Goal: Information Seeking & Learning: Compare options

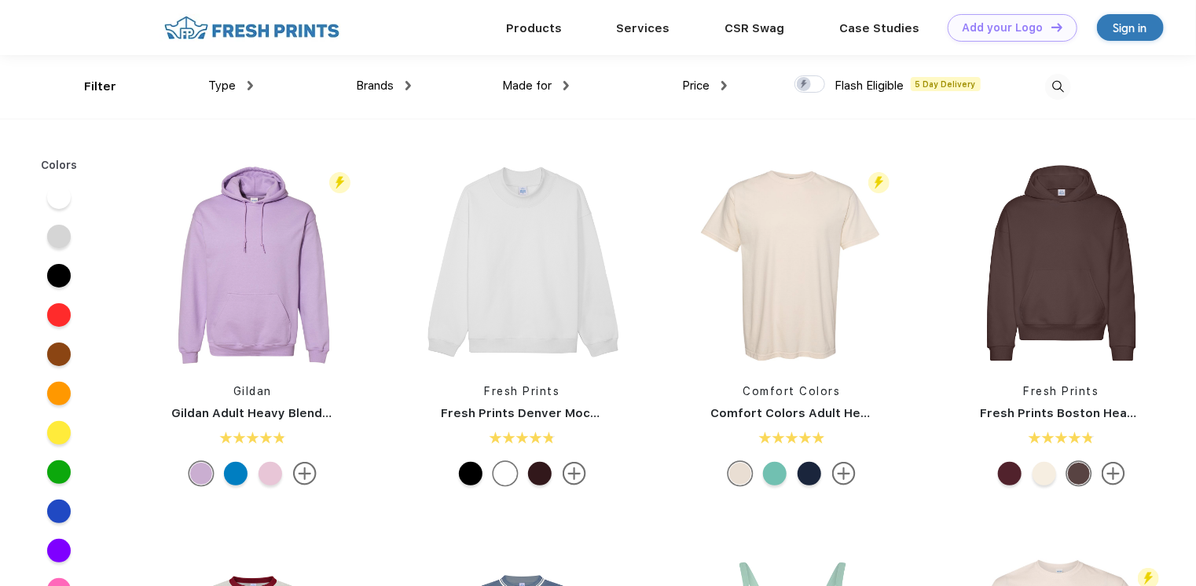
click at [921, 181] on div "Flash Eligible 5 Day Delivery Comfort Colors Comfort Colors Adult Heavyweight T…" at bounding box center [791, 325] width 269 height 333
click at [563, 81] on div "Made for" at bounding box center [535, 86] width 67 height 18
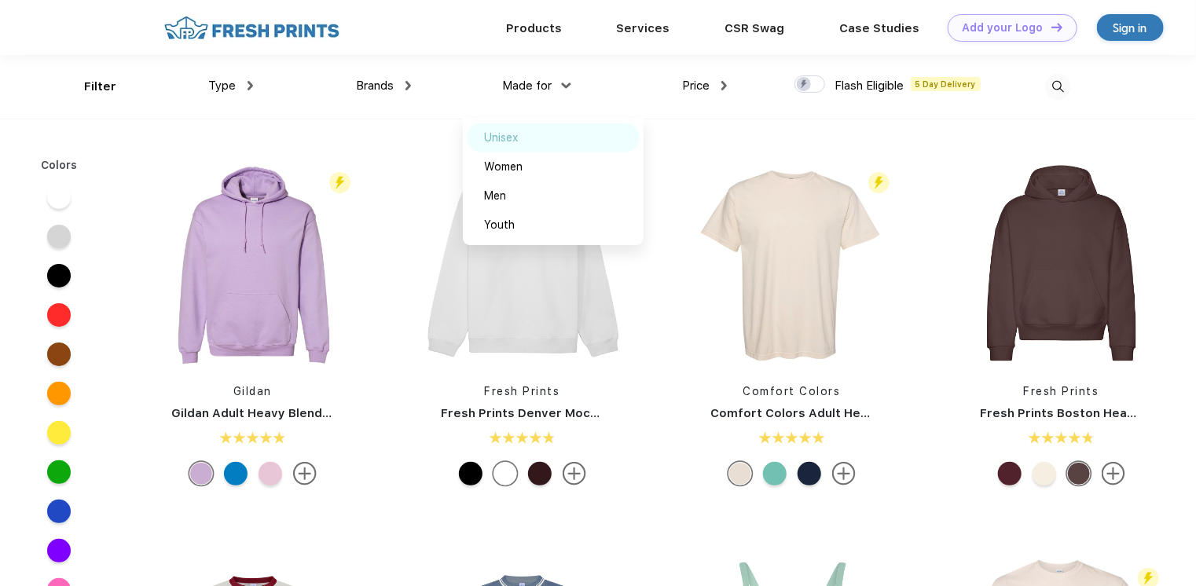
click at [513, 140] on div "Unisex" at bounding box center [501, 138] width 34 height 16
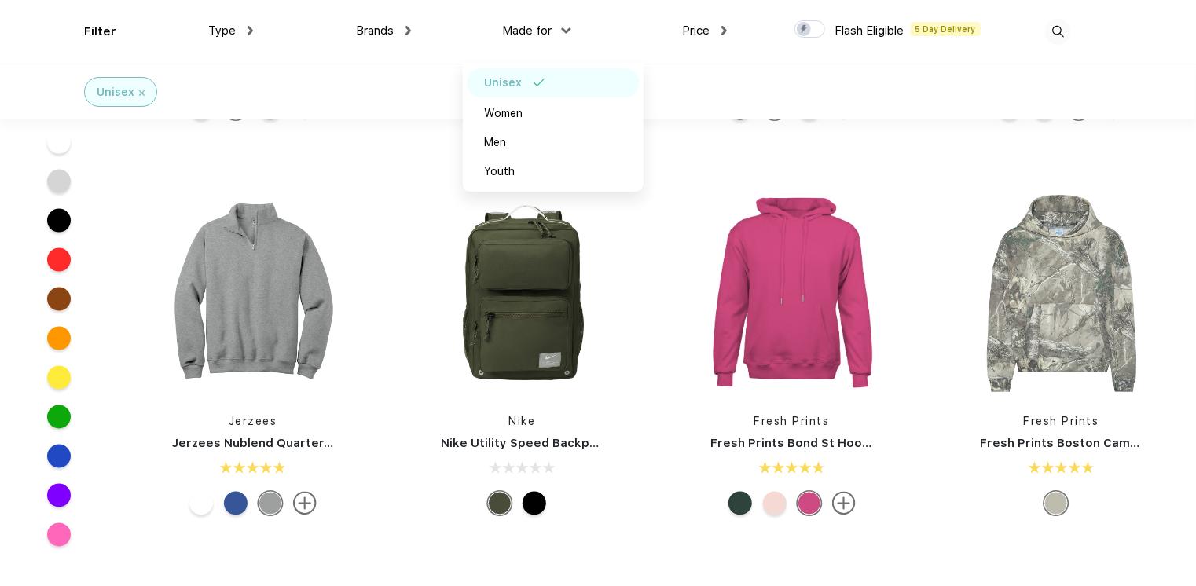
scroll to position [1100, 0]
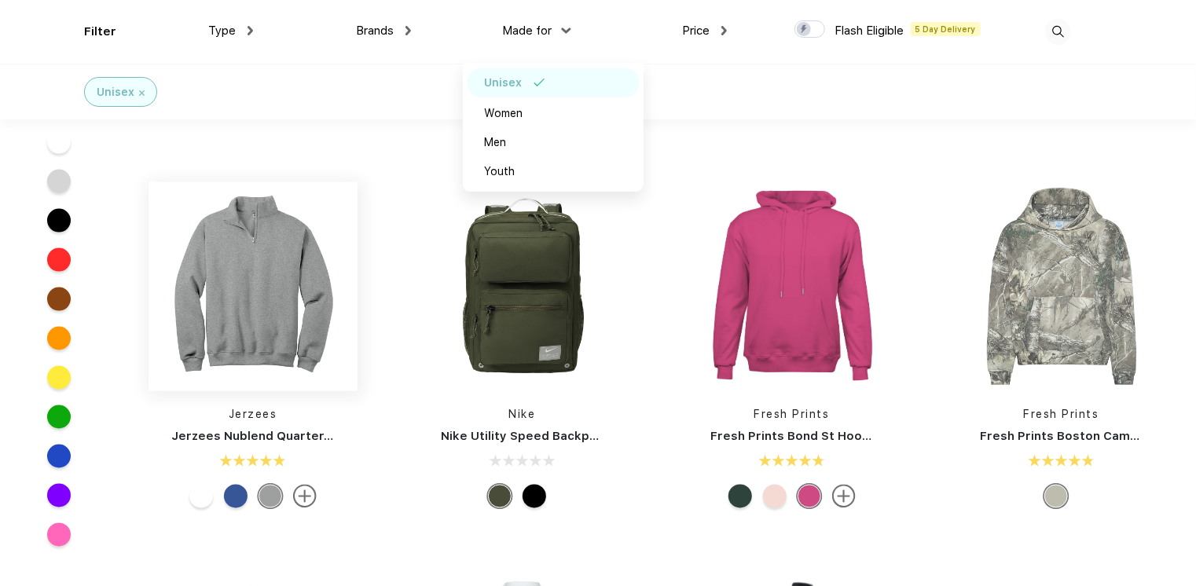
click at [255, 314] on img at bounding box center [252, 286] width 209 height 209
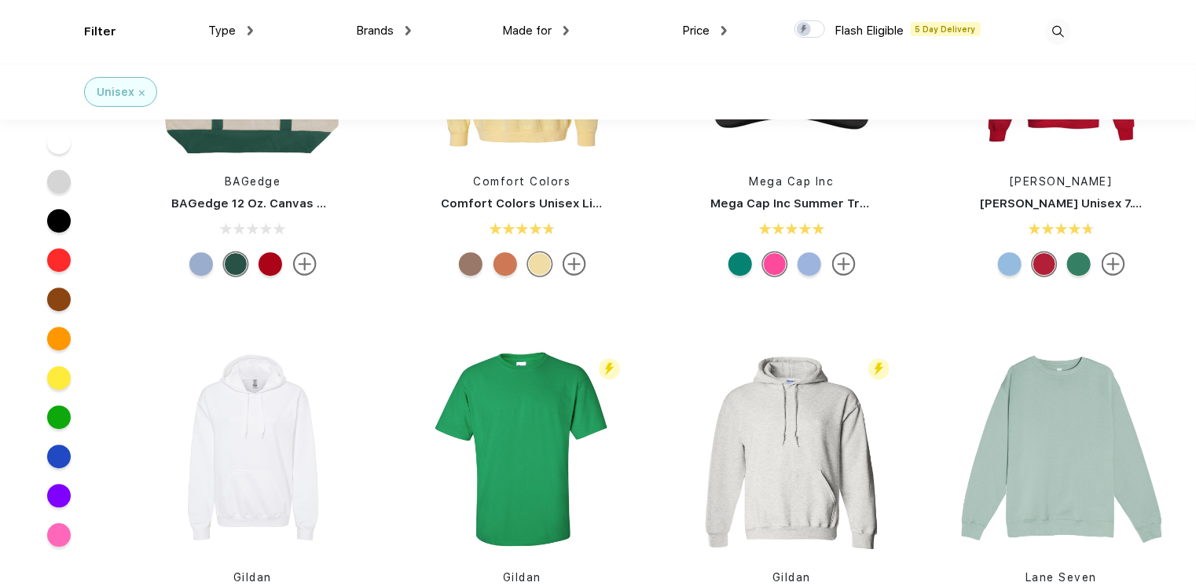
scroll to position [2200, 0]
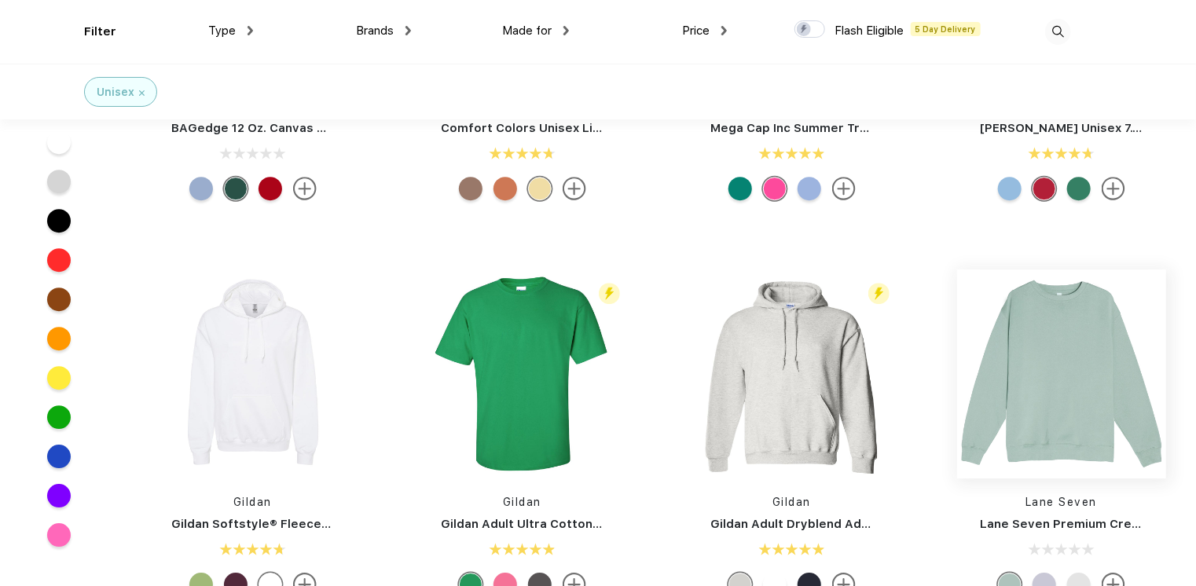
drag, startPoint x: 712, startPoint y: 323, endPoint x: 1056, endPoint y: 357, distance: 345.7
click at [1056, 357] on img at bounding box center [1061, 373] width 209 height 209
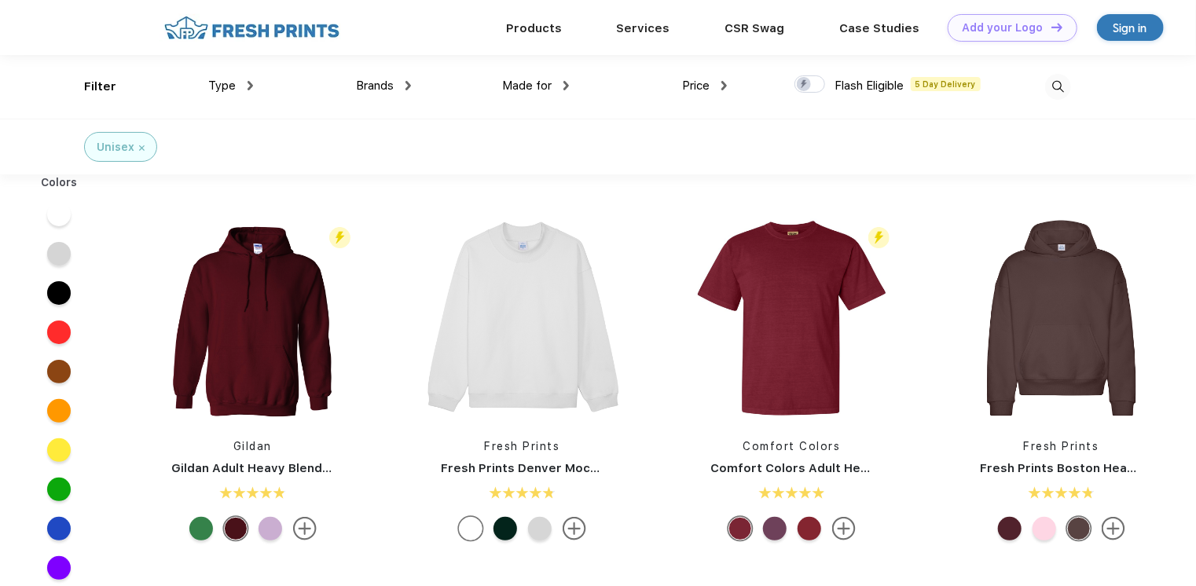
click at [725, 89] on img at bounding box center [723, 85] width 5 height 9
click at [248, 86] on img at bounding box center [249, 85] width 5 height 9
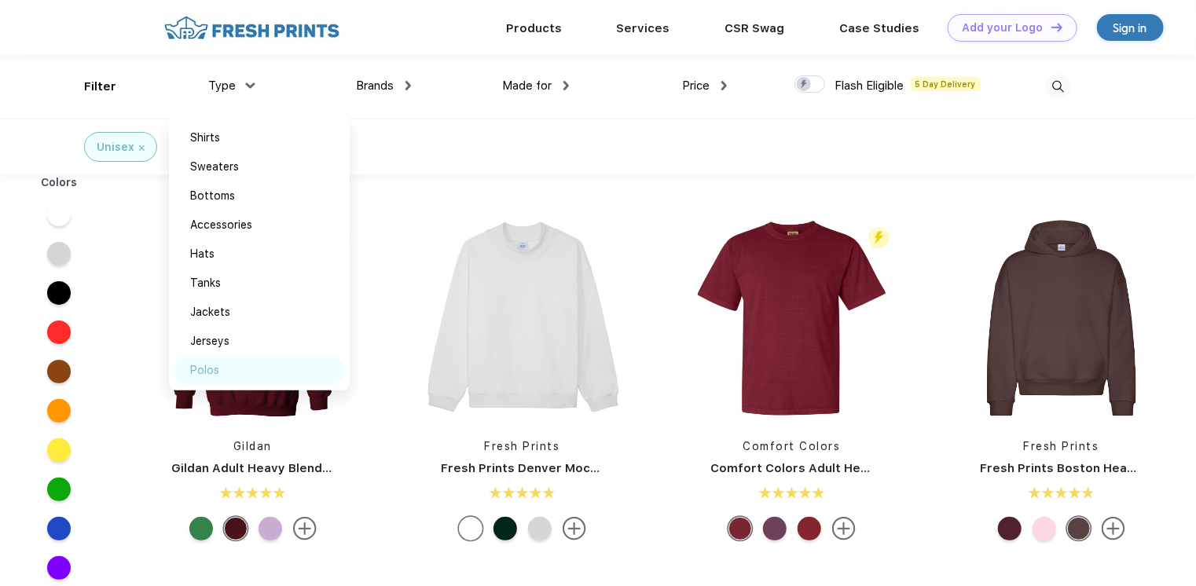
click at [236, 375] on div "Polos" at bounding box center [259, 370] width 173 height 29
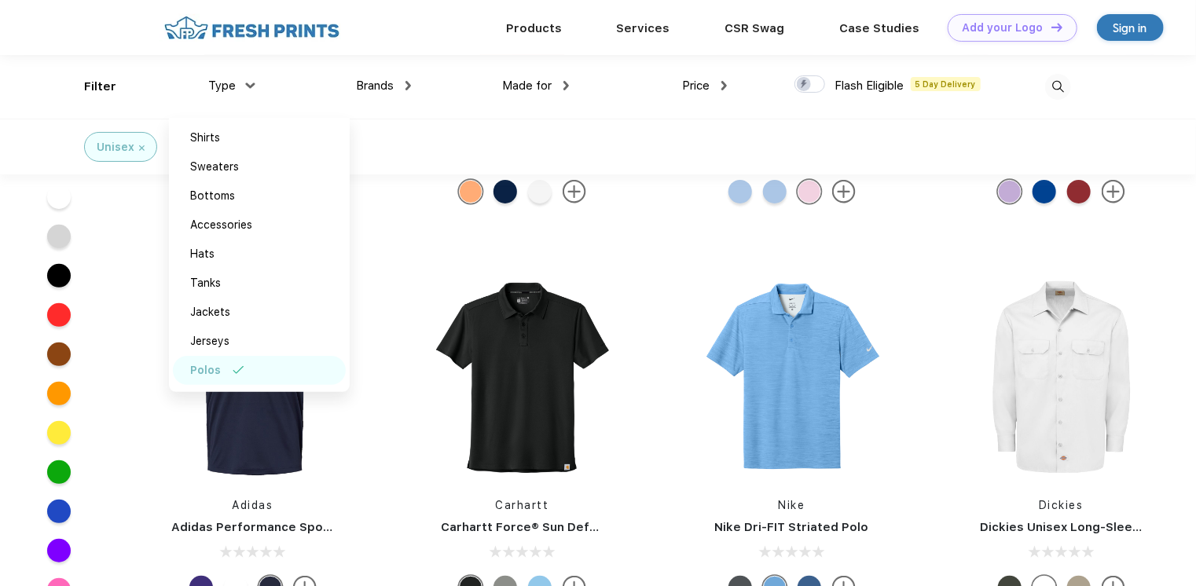
scroll to position [79, 0]
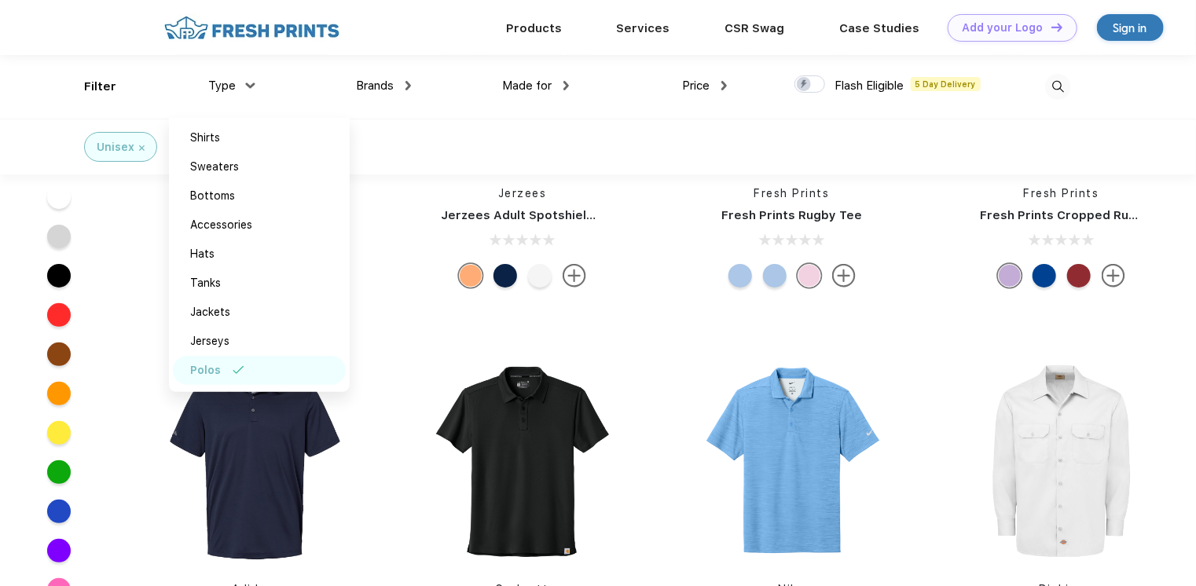
click at [645, 399] on div "Carhartt Carhartt Force® Sun Defender™ Polo" at bounding box center [521, 523] width 269 height 333
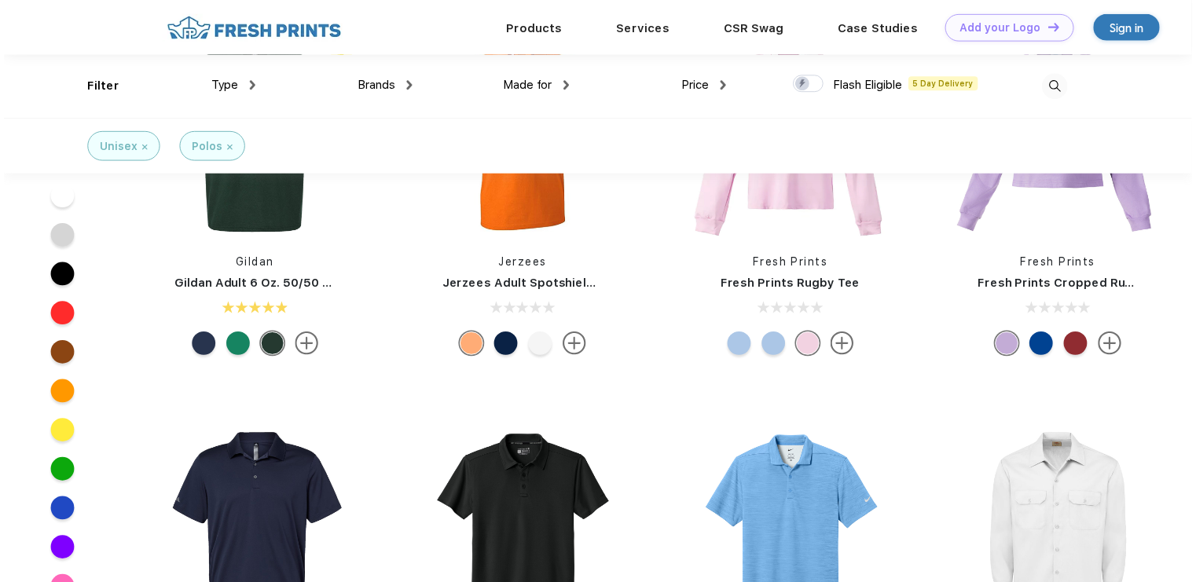
scroll to position [0, 0]
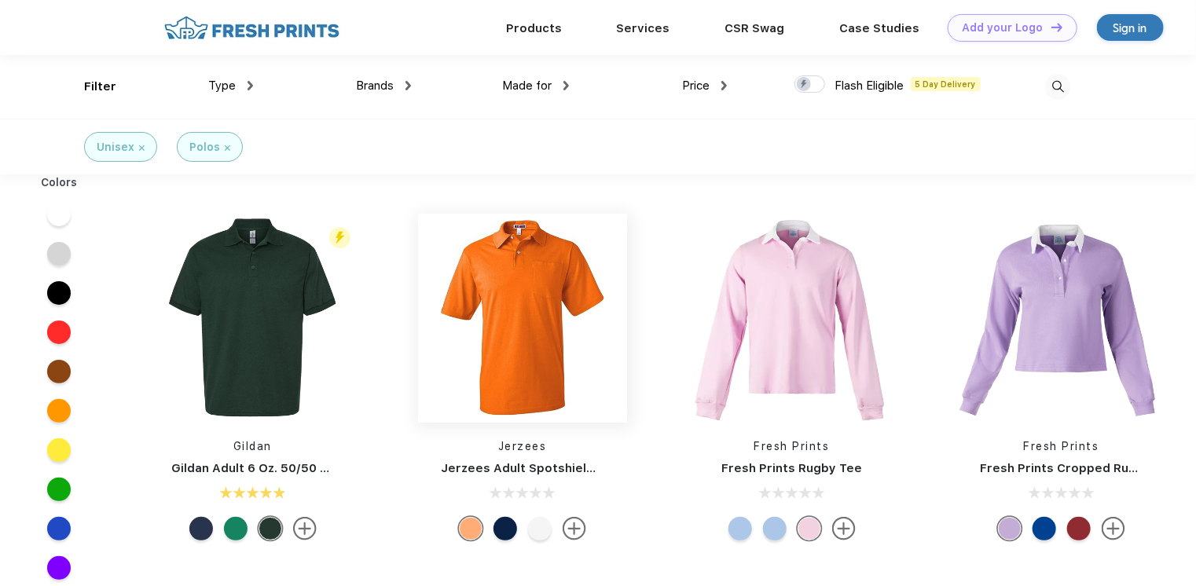
click at [528, 336] on img at bounding box center [522, 318] width 209 height 209
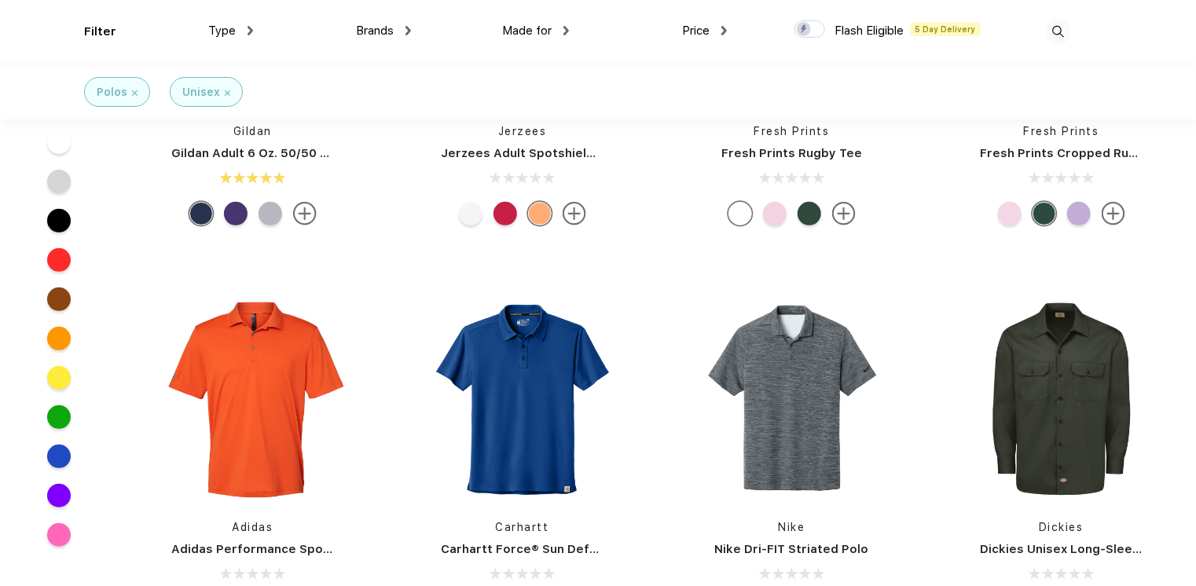
scroll to position [236, 0]
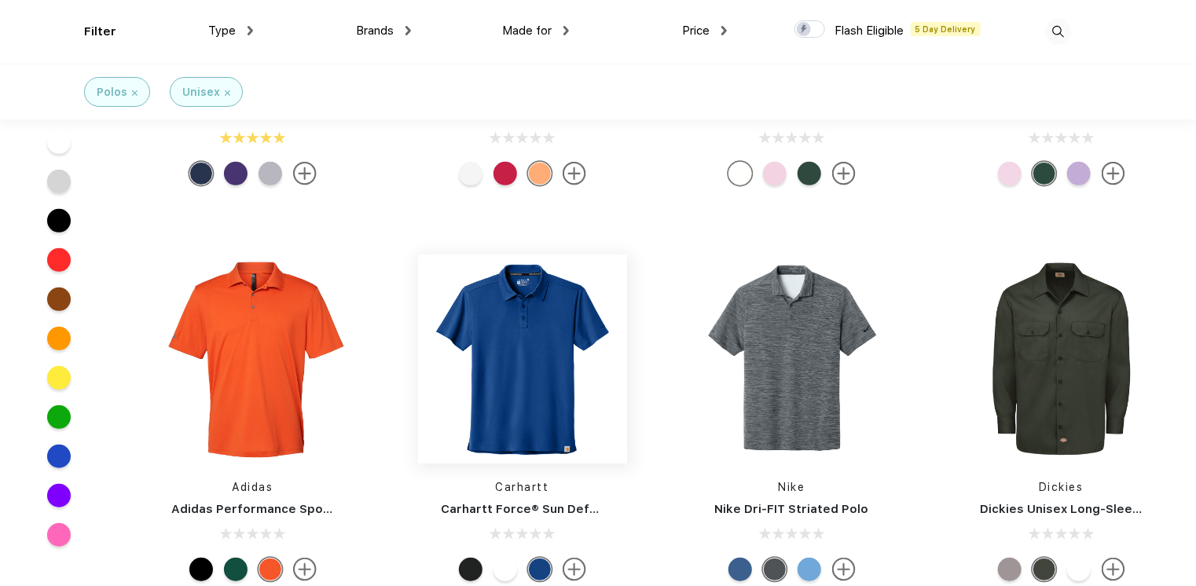
click at [529, 420] on img at bounding box center [522, 359] width 209 height 209
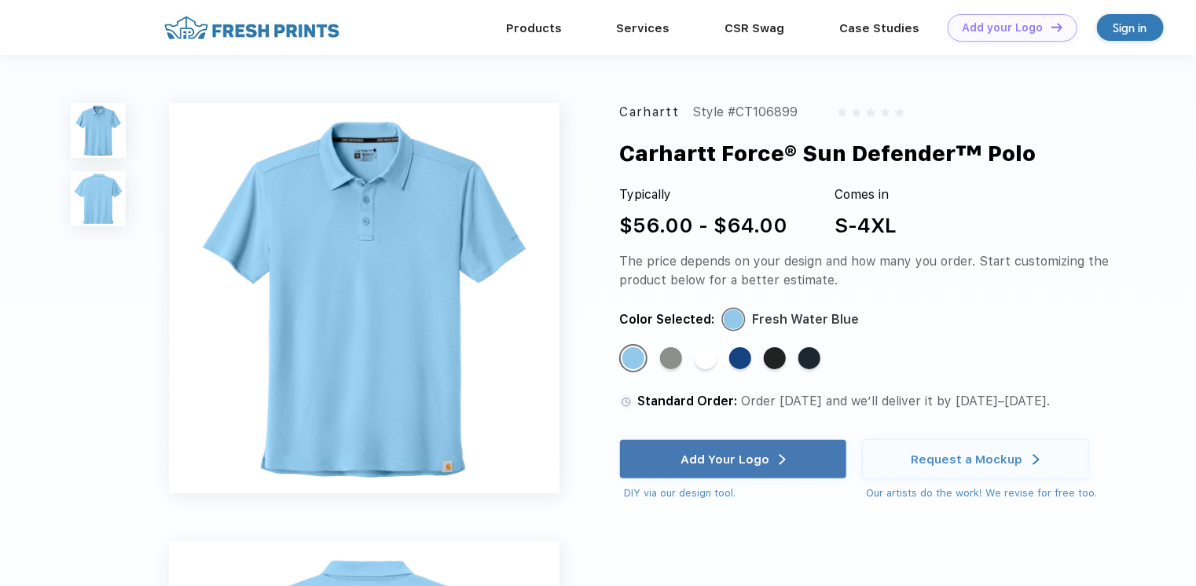
scroll to position [236, 0]
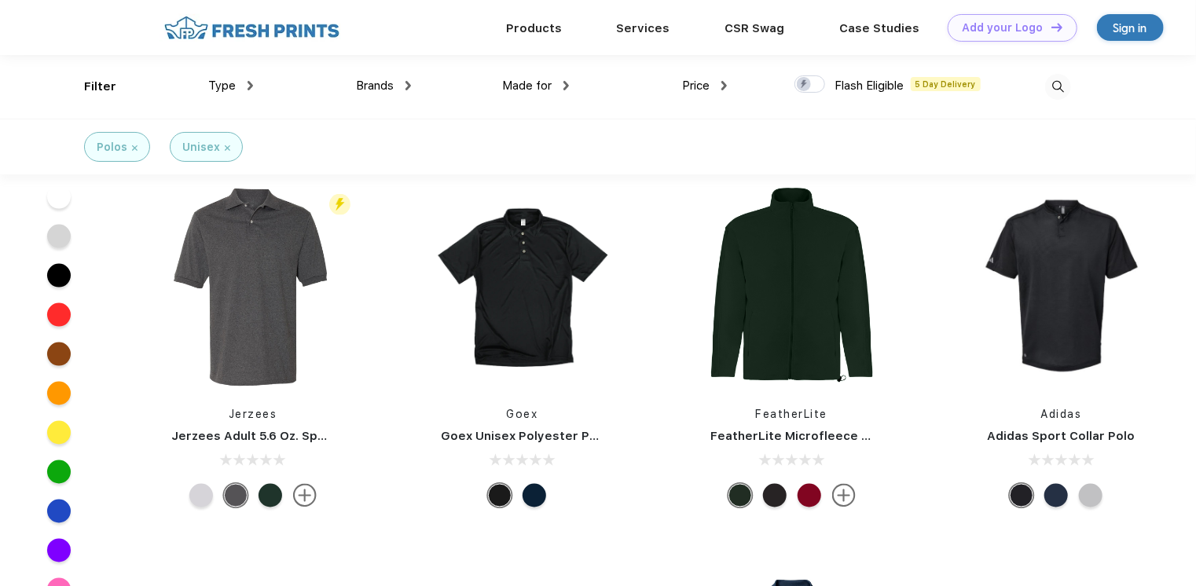
scroll to position [967, 0]
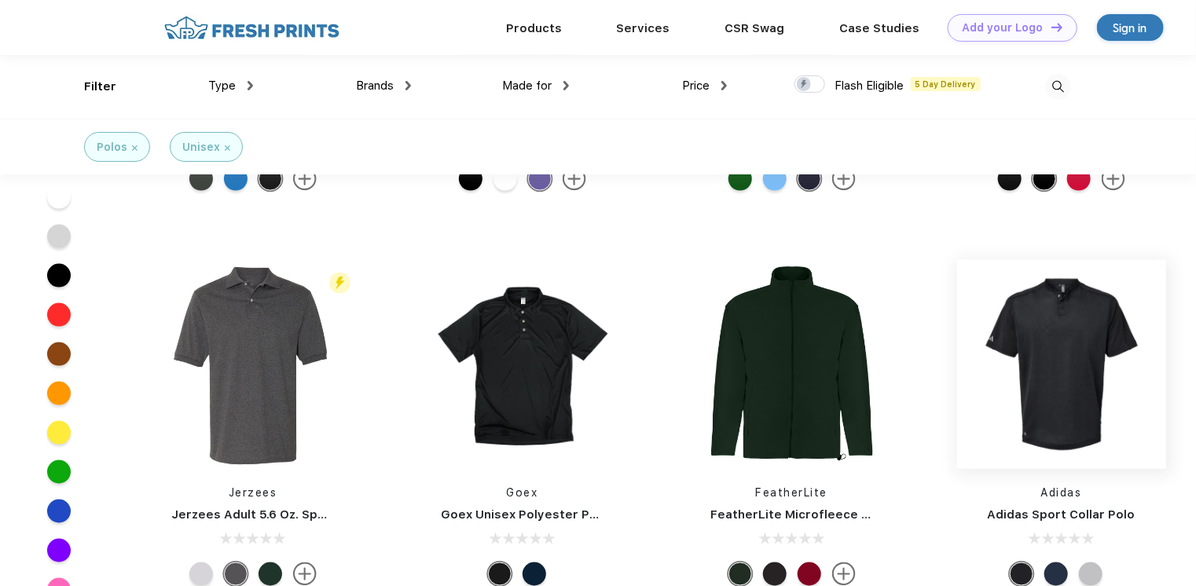
click at [1067, 358] on img at bounding box center [1061, 364] width 209 height 209
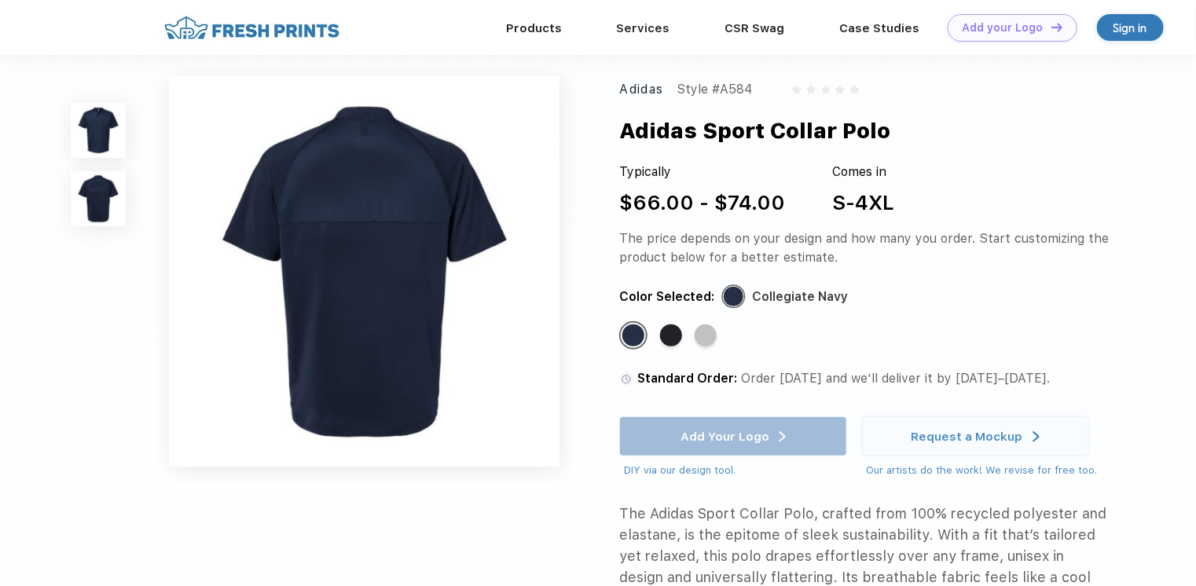
scroll to position [471, 0]
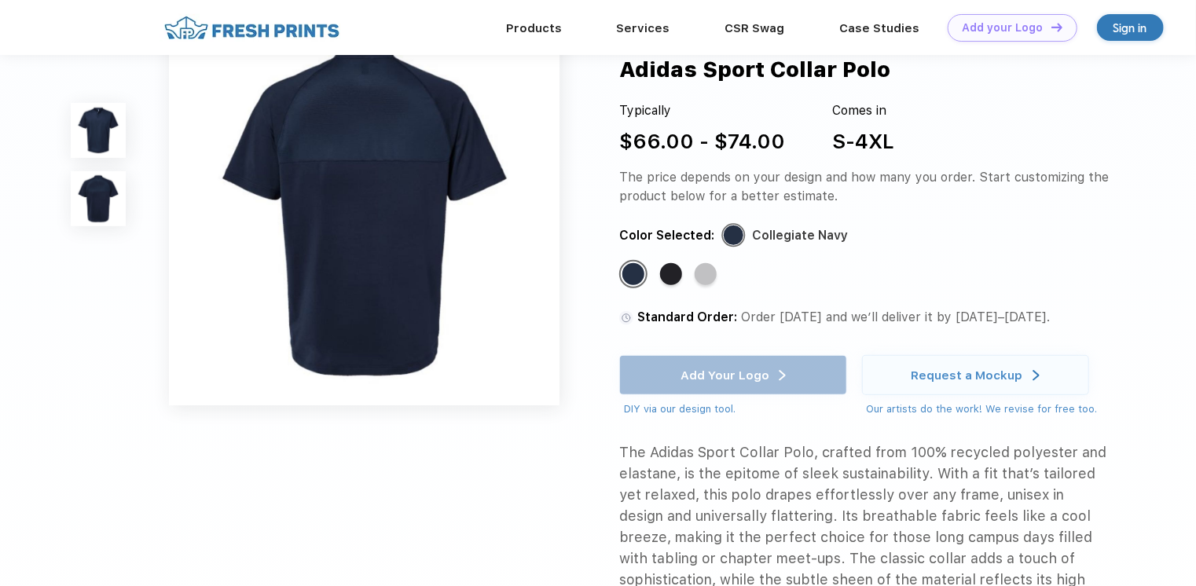
click at [993, 463] on div "The Adidas Sport Collar Polo, crafted from 100% recycled polyester and elastane…" at bounding box center [864, 548] width 490 height 212
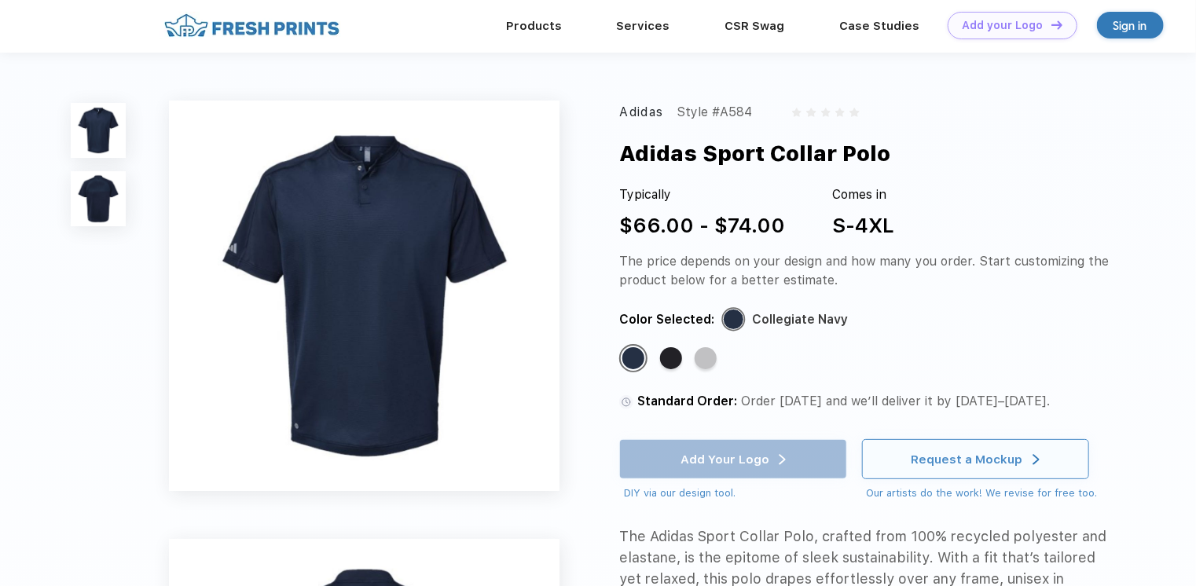
scroll to position [0, 0]
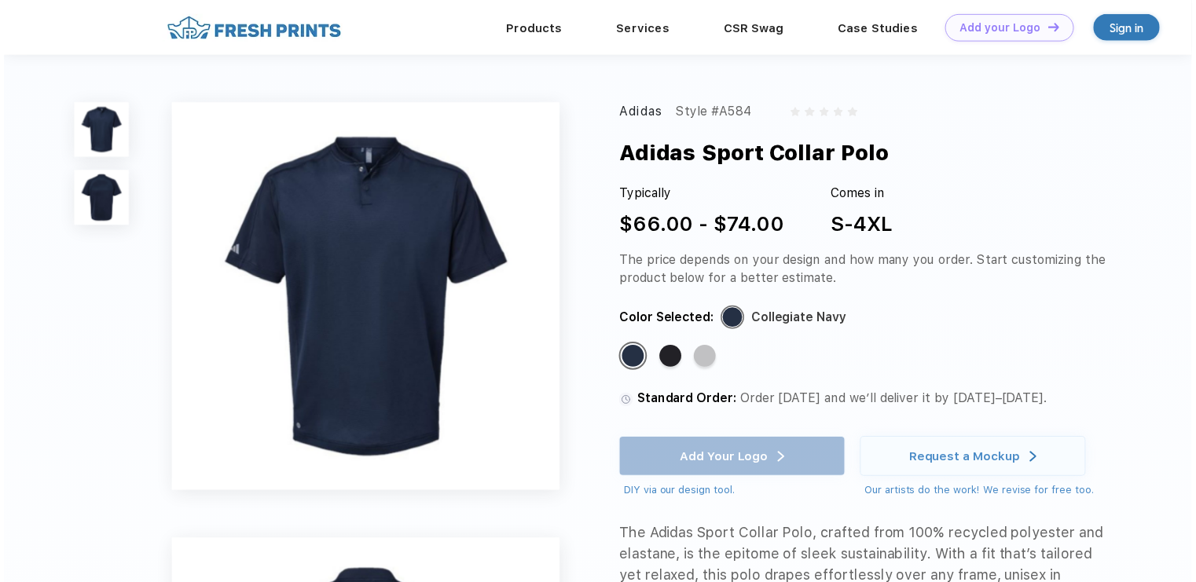
scroll to position [368, 0]
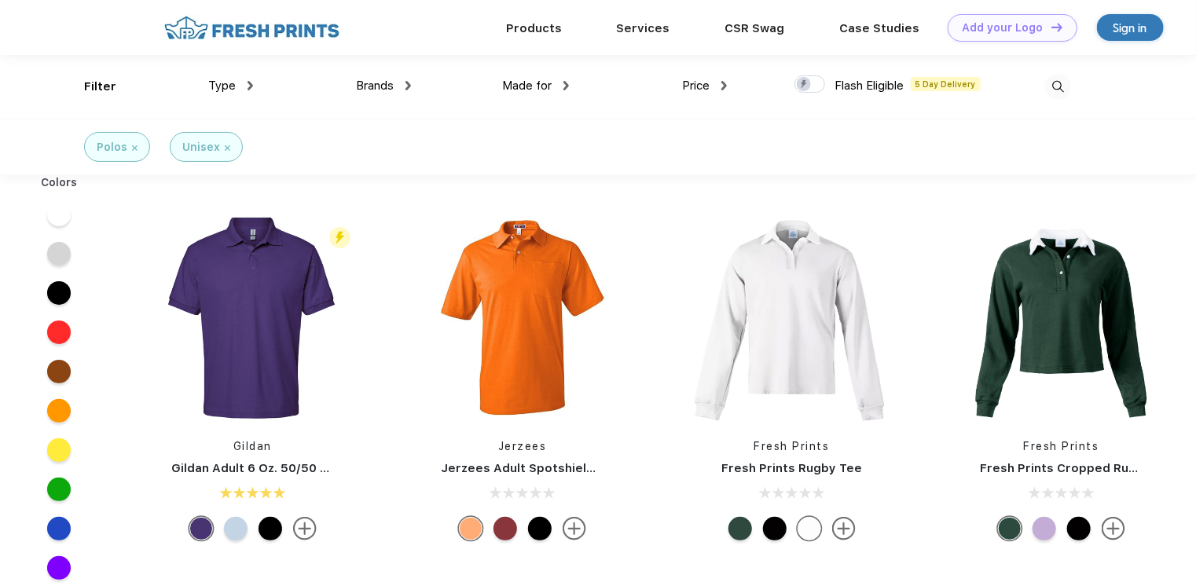
click at [132, 149] on img at bounding box center [134, 147] width 5 height 5
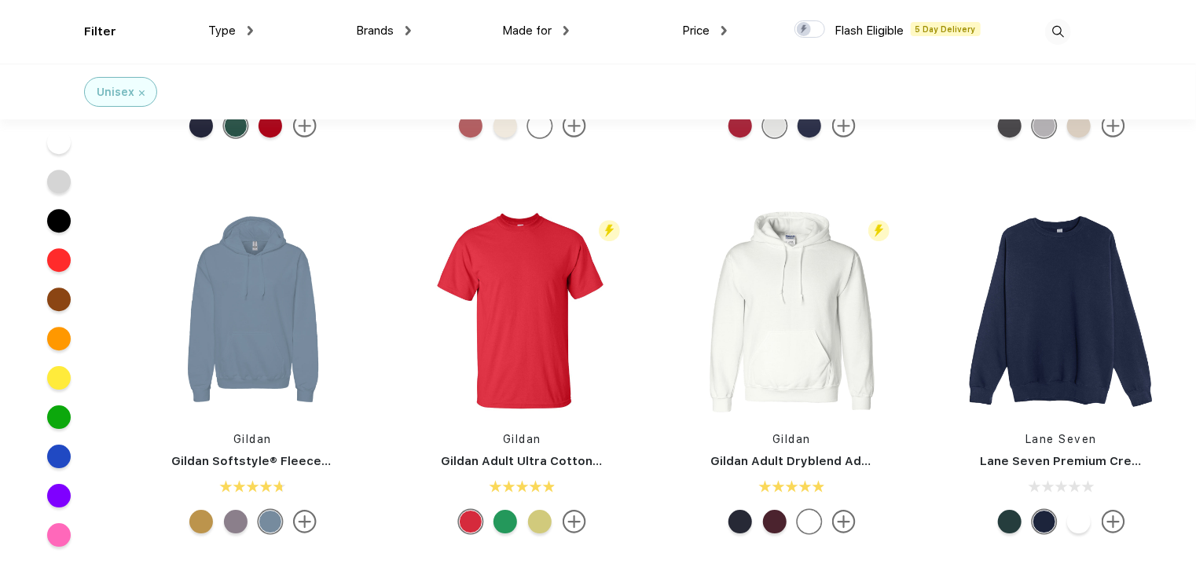
scroll to position [2278, 0]
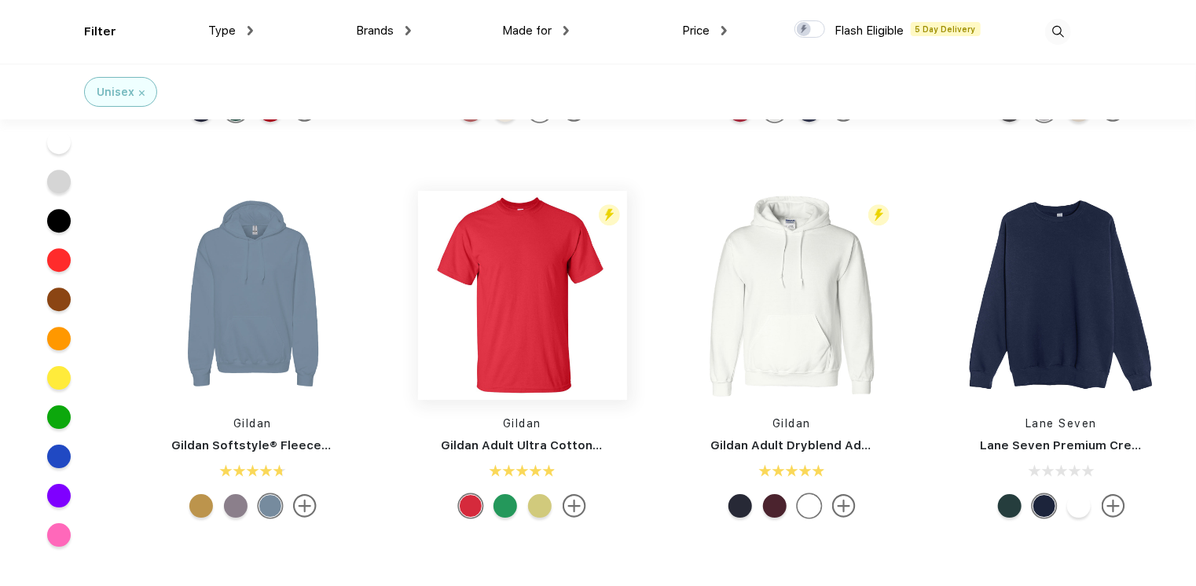
click at [520, 295] on img at bounding box center [522, 295] width 209 height 209
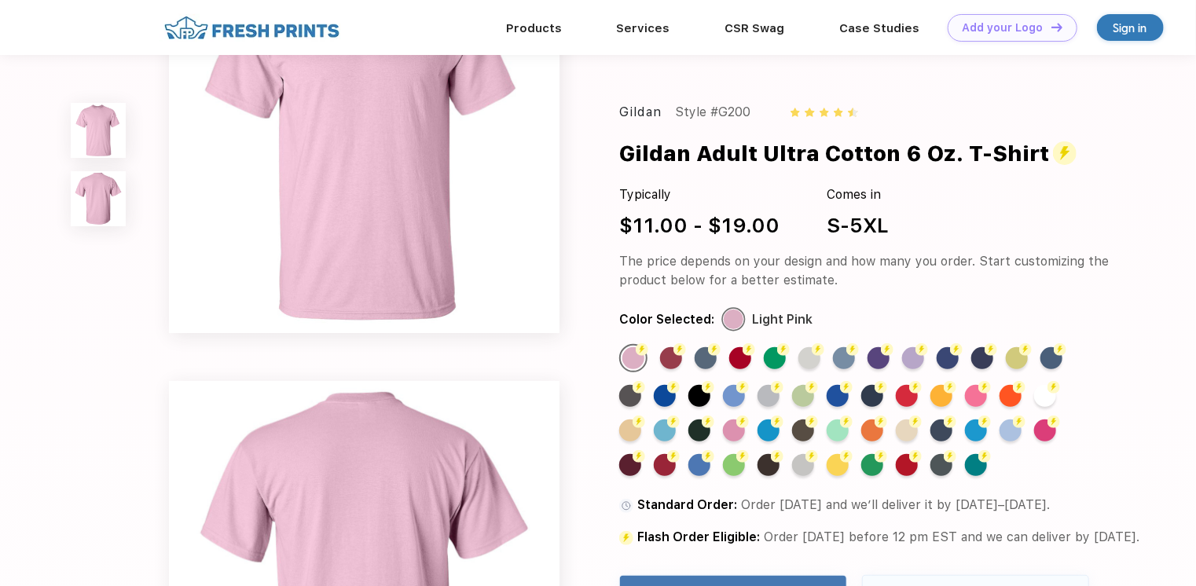
scroll to position [79, 0]
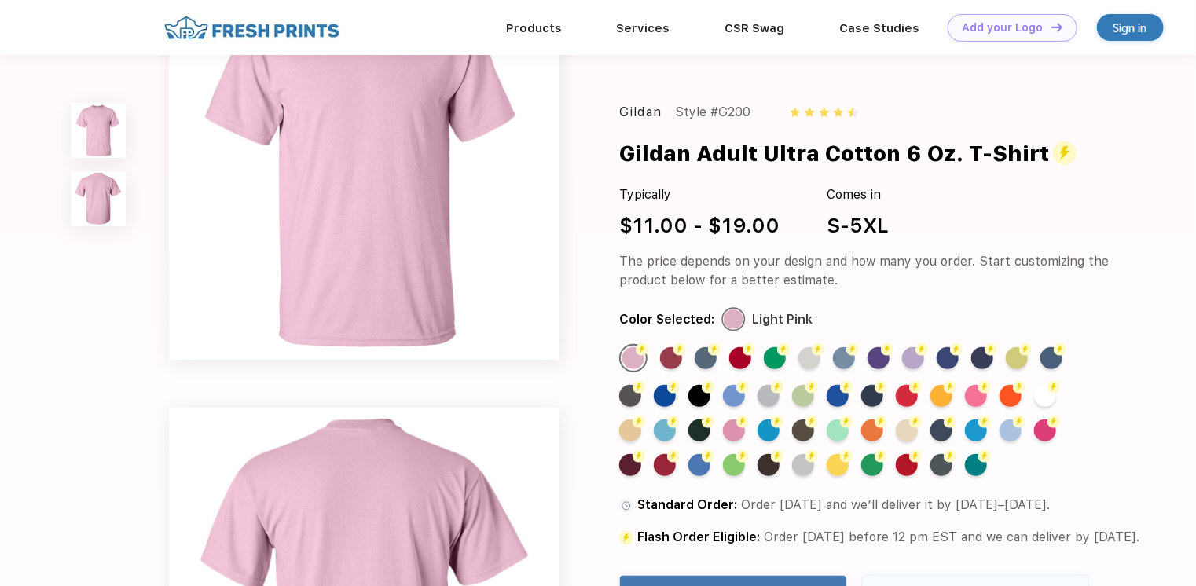
drag, startPoint x: 808, startPoint y: 360, endPoint x: 1109, endPoint y: 361, distance: 300.9
click at [1109, 361] on div "Gildan Style #G200 Gildan Adult Ultra Cotton 6 Oz. T-Shirt Typically $11.00 - $…" at bounding box center [864, 467] width 490 height 728
click at [1048, 429] on div "Flash Color" at bounding box center [1045, 431] width 22 height 22
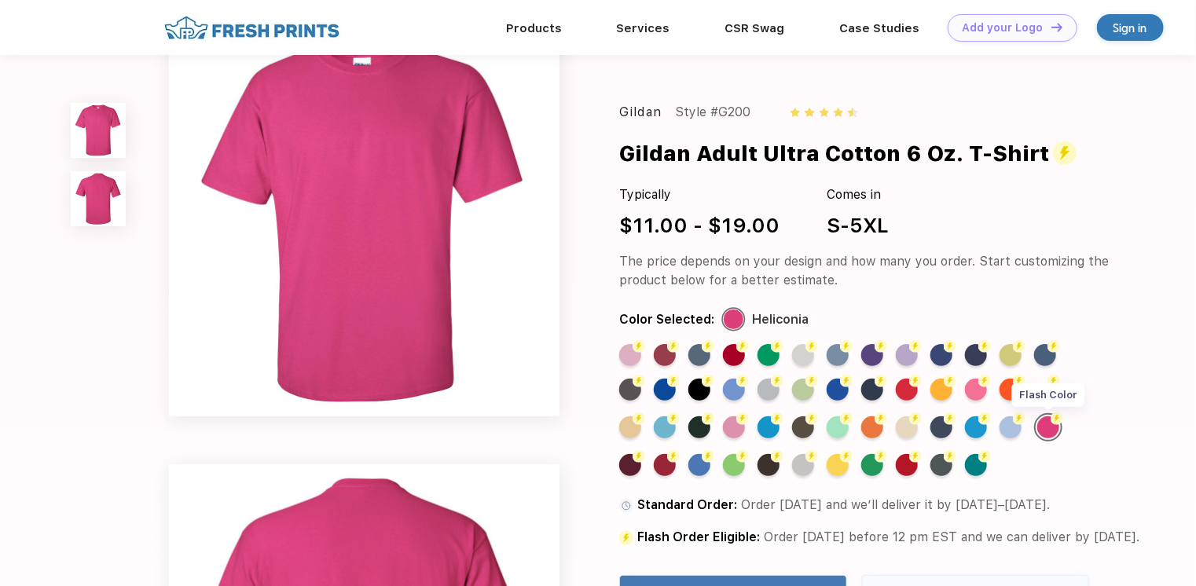
scroll to position [0, 0]
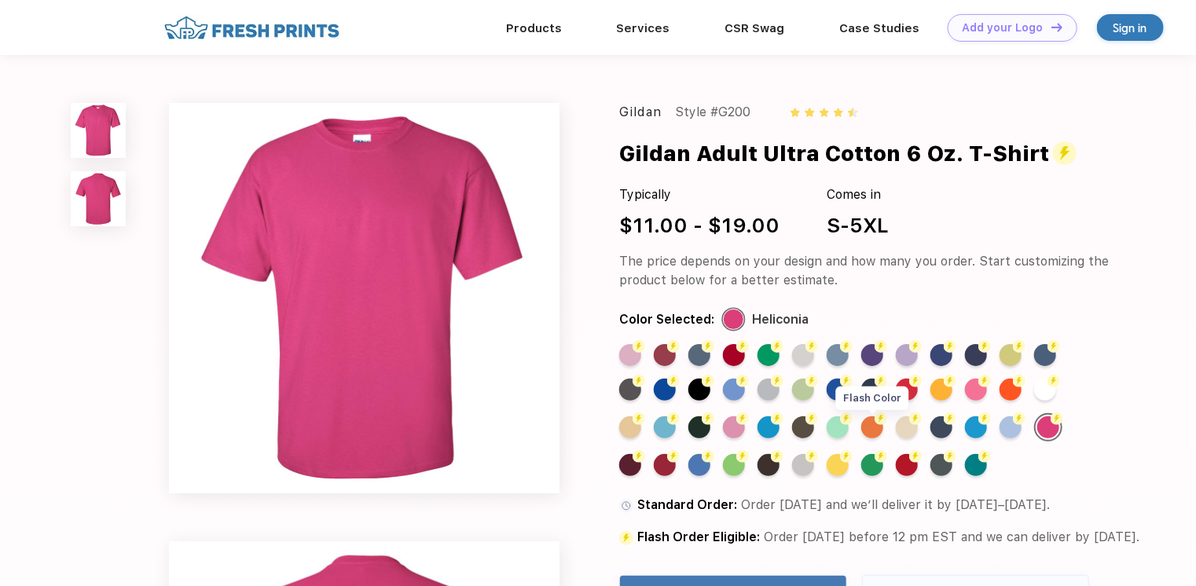
click at [874, 431] on div "Flash Color" at bounding box center [872, 427] width 22 height 22
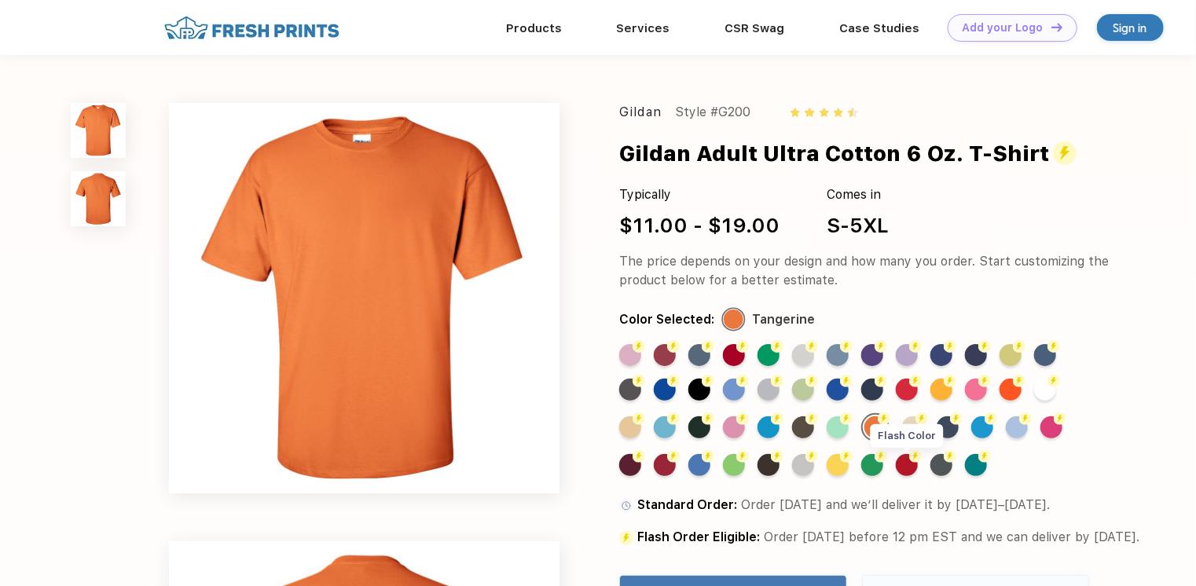
click at [909, 467] on div "Flash Color" at bounding box center [907, 465] width 22 height 22
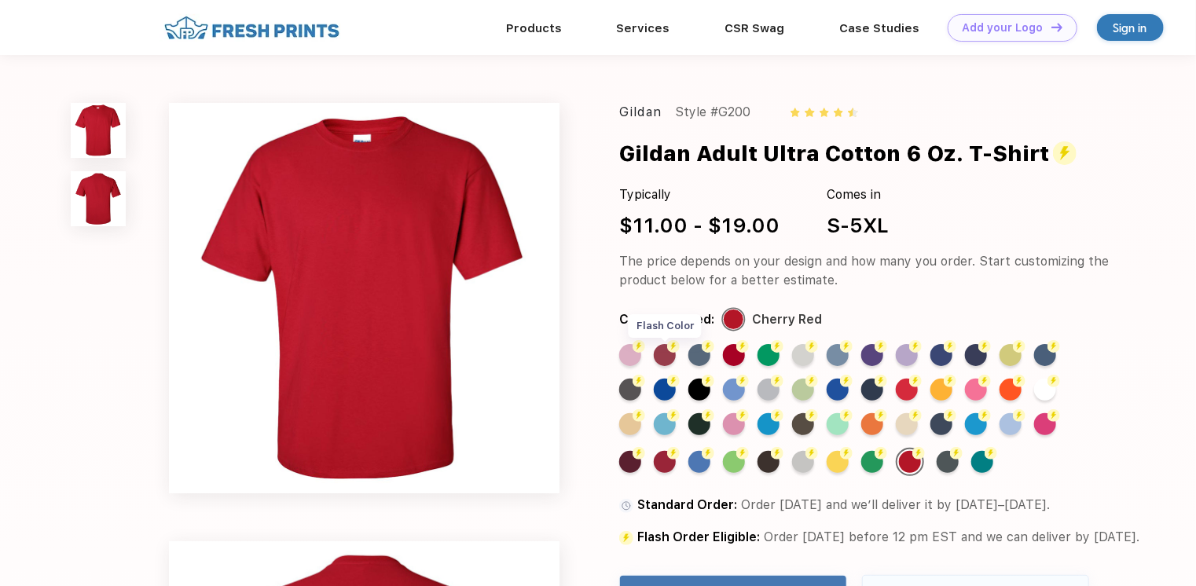
click at [671, 360] on div "Flash Color" at bounding box center [665, 355] width 22 height 22
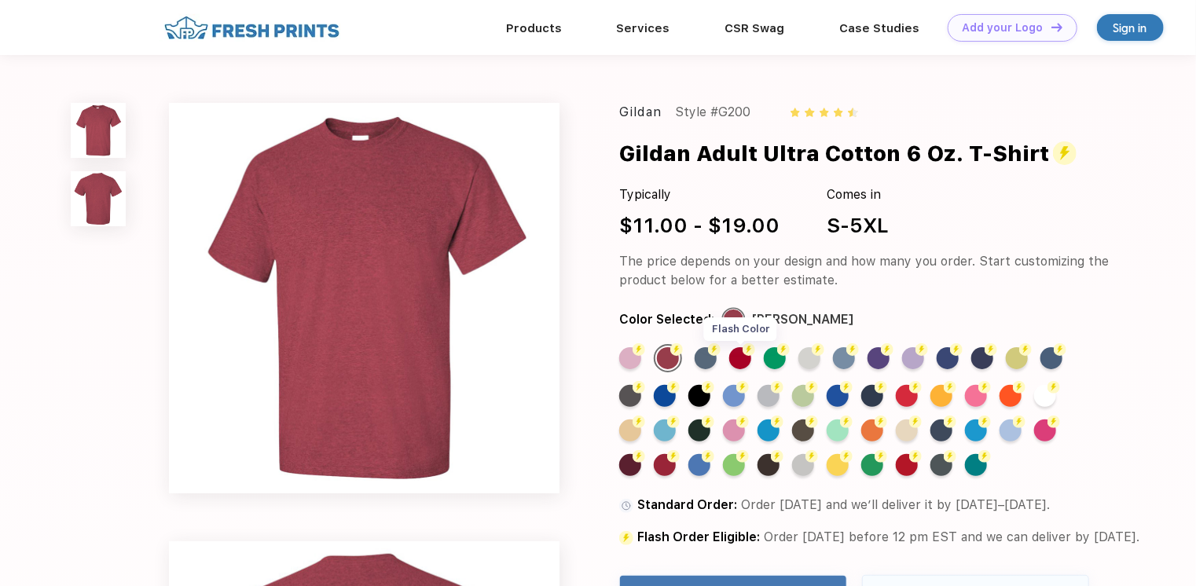
click at [740, 358] on div "Flash Color" at bounding box center [740, 358] width 22 height 22
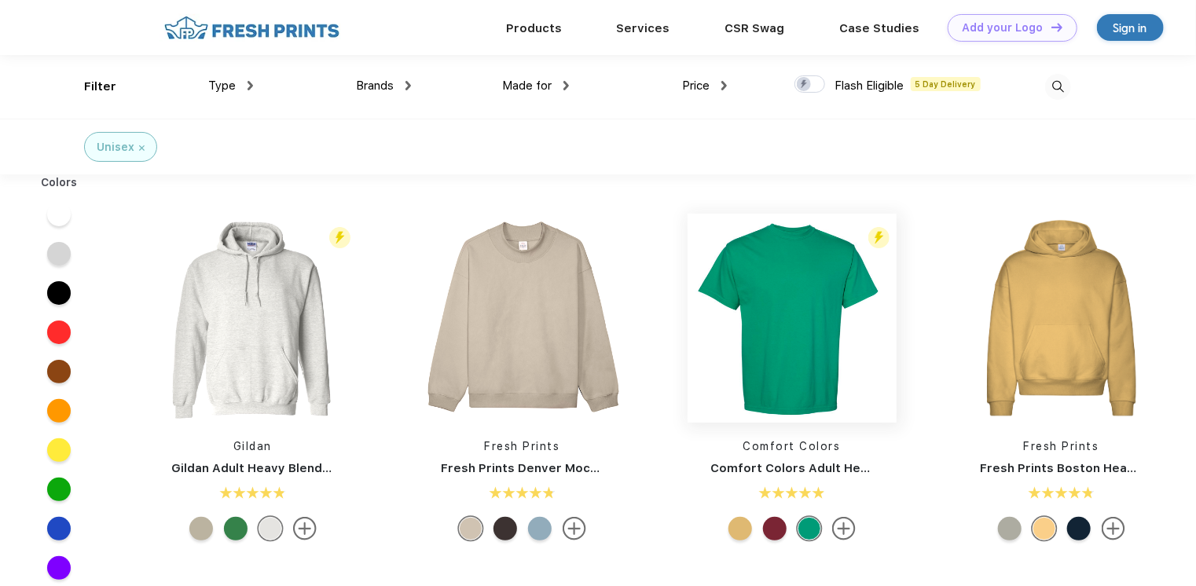
click at [787, 299] on img at bounding box center [791, 318] width 209 height 209
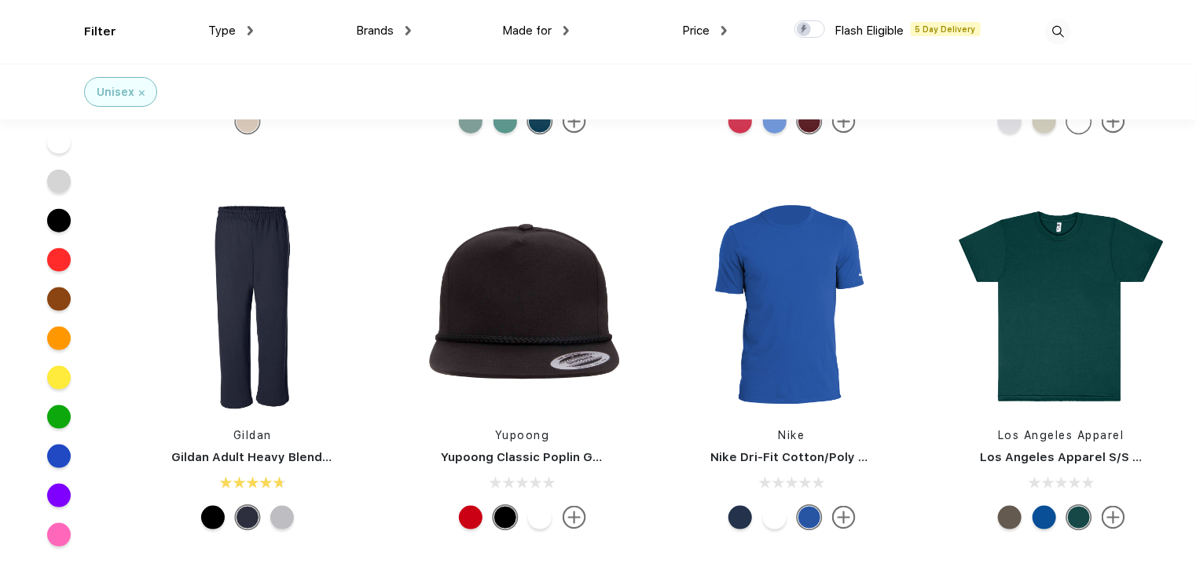
scroll to position [3849, 0]
click at [1091, 321] on img at bounding box center [1061, 307] width 209 height 209
